Goal: Navigation & Orientation: Find specific page/section

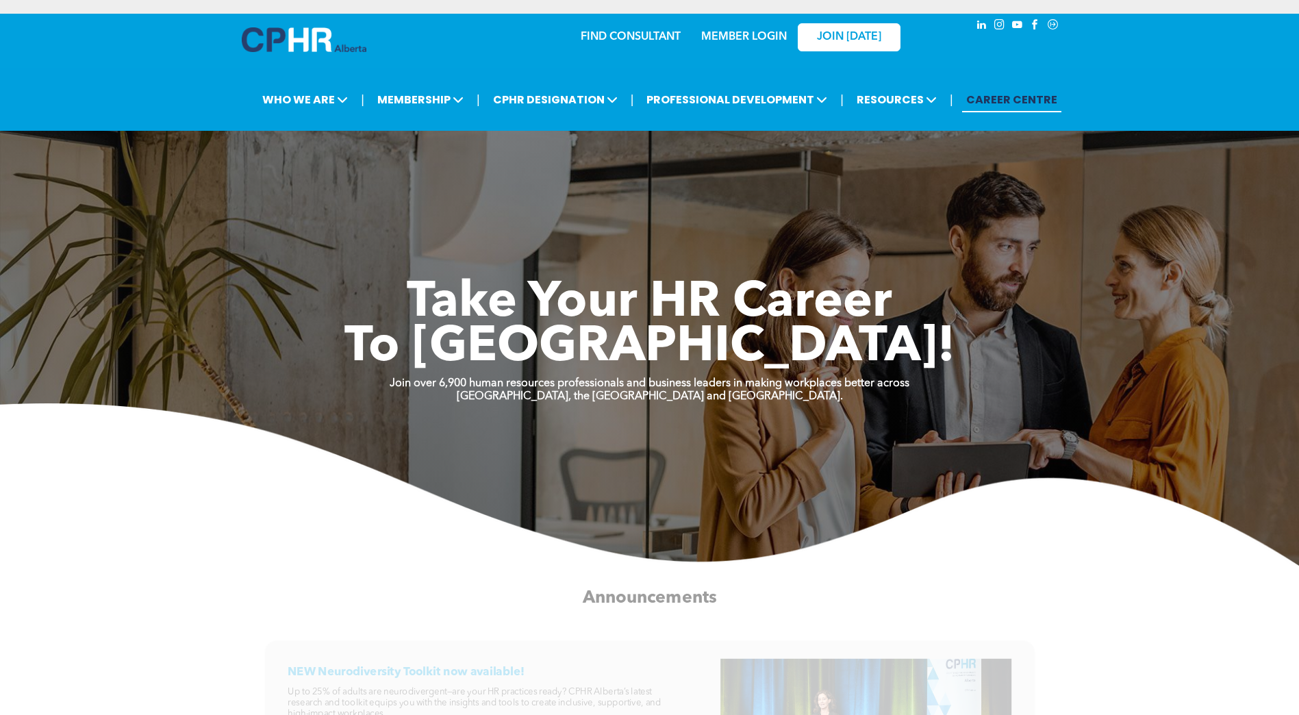
click at [654, 32] on div "MEMBER LOGIN" at bounding box center [714, 36] width 126 height 43
click at [649, 34] on link "FIND CONSULTANT" at bounding box center [631, 37] width 100 height 11
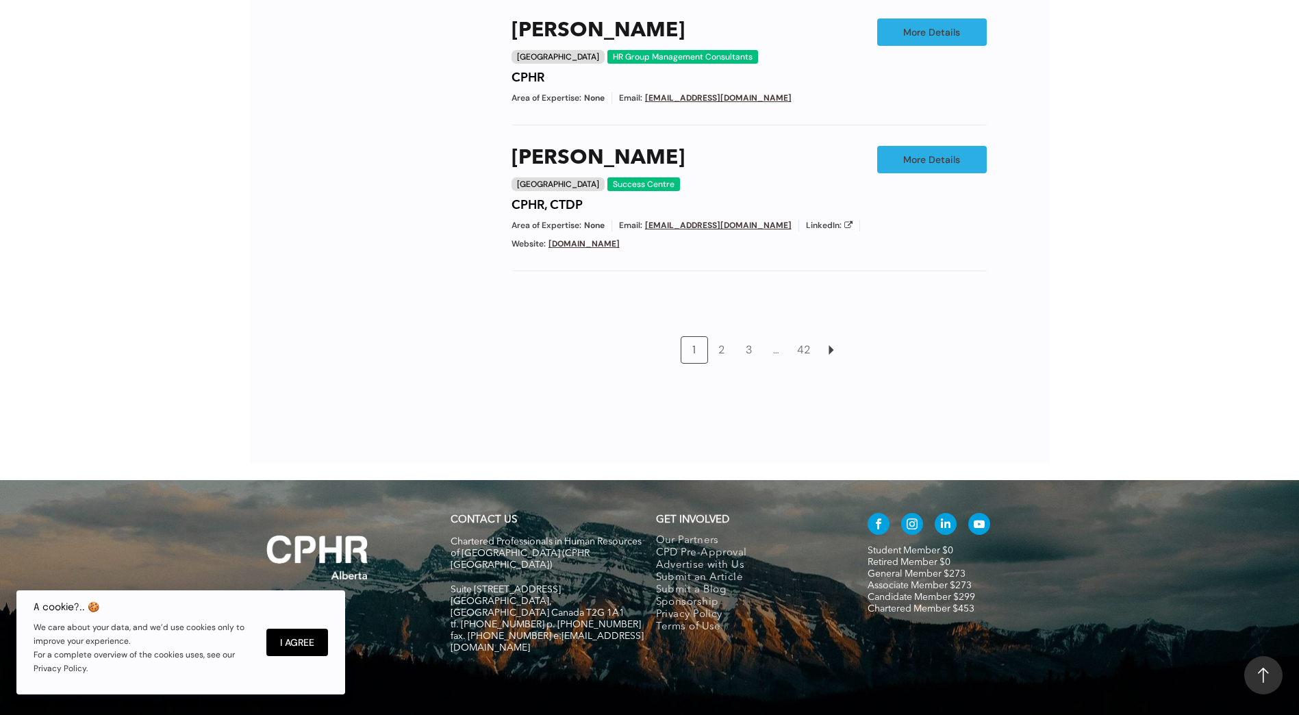
scroll to position [1279, 0]
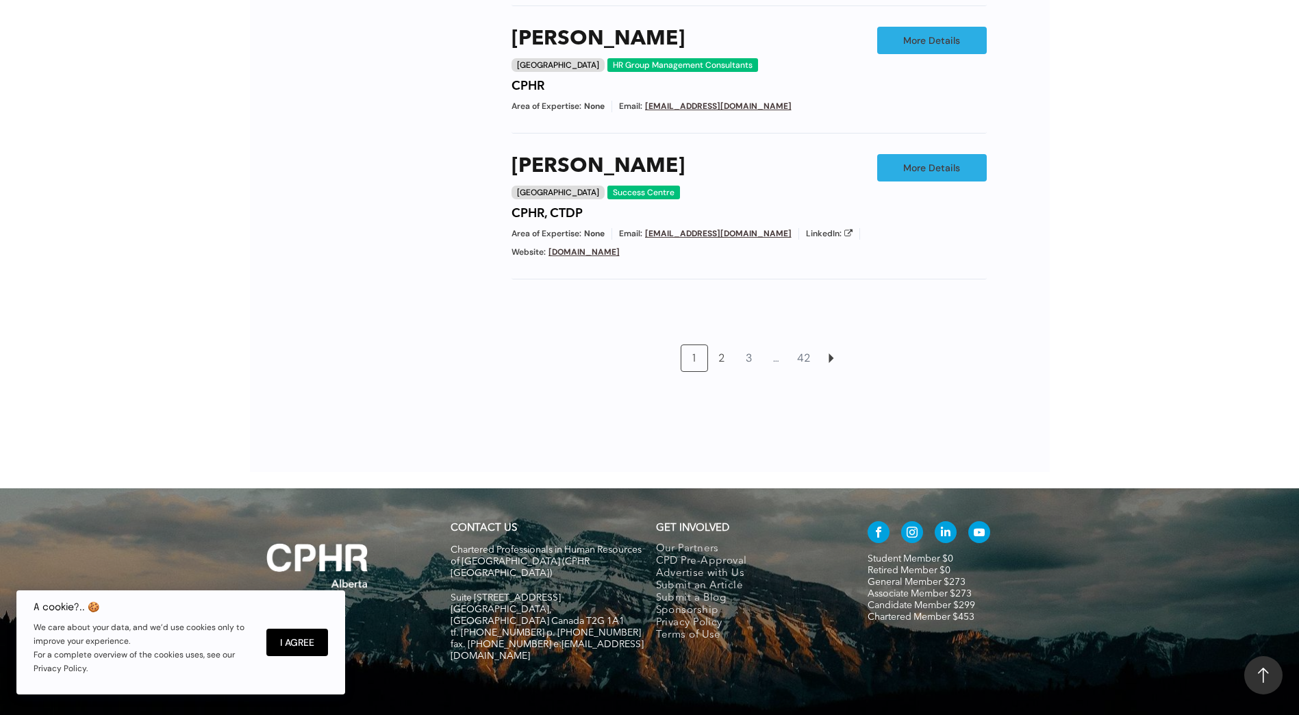
click at [724, 345] on link "2" at bounding box center [722, 358] width 26 height 26
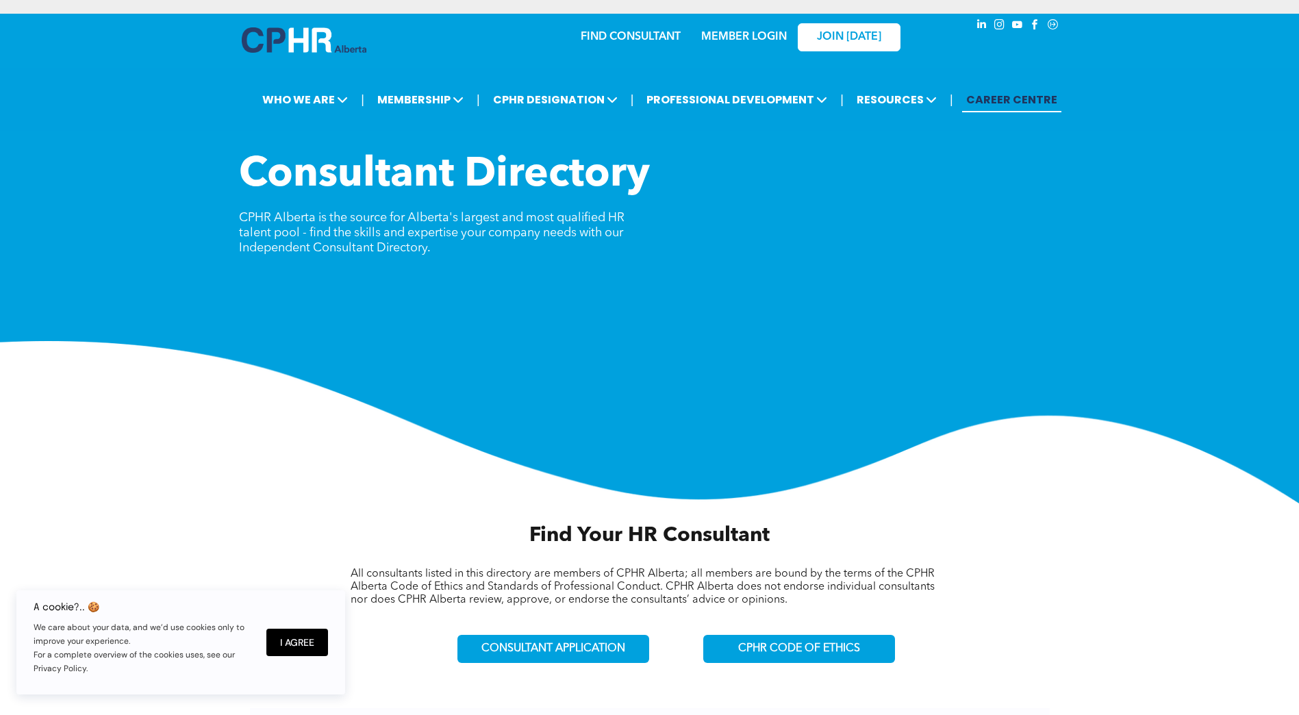
click at [1001, 96] on link "CAREER CENTRE" at bounding box center [1011, 99] width 99 height 25
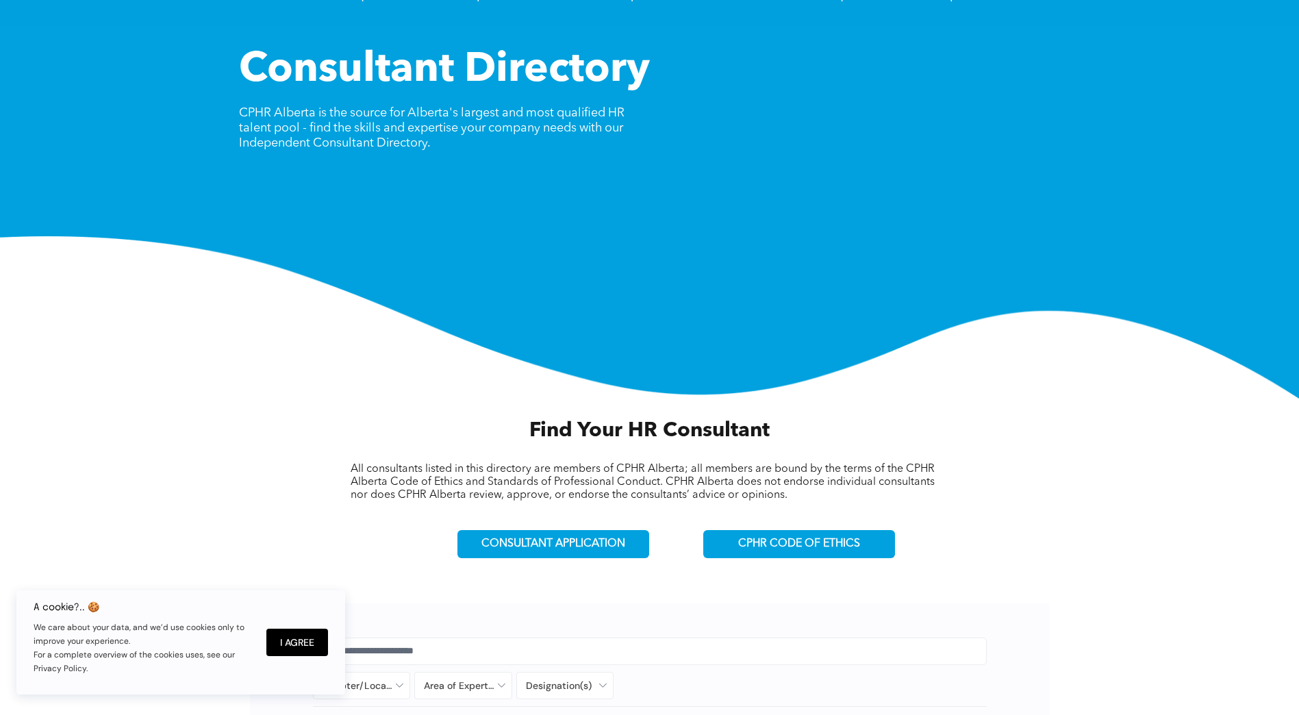
scroll to position [103, 0]
